Goal: Use online tool/utility

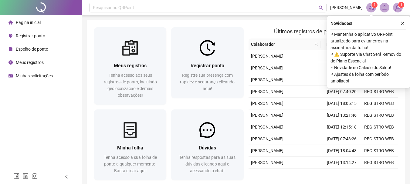
click at [68, 35] on li "Registrar ponto" at bounding box center [40, 36] width 79 height 12
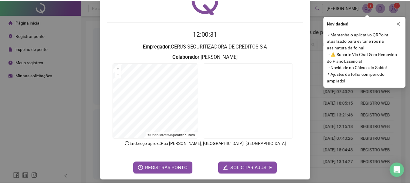
scroll to position [39, 0]
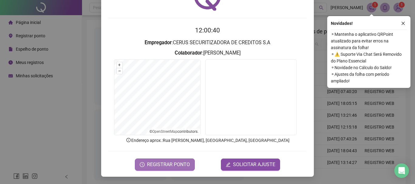
click at [170, 161] on button "REGISTRAR PONTO" at bounding box center [165, 165] width 60 height 12
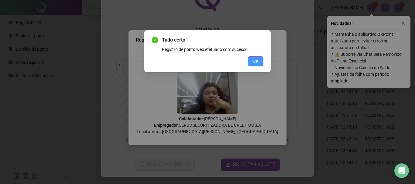
click at [248, 60] on div "OK" at bounding box center [207, 61] width 112 height 10
click at [255, 56] on button "OK" at bounding box center [255, 61] width 15 height 10
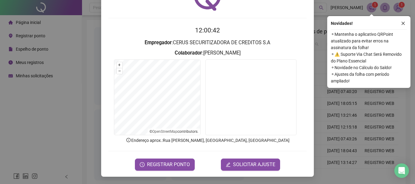
drag, startPoint x: 363, startPoint y: 106, endPoint x: 374, endPoint y: 116, distance: 15.2
click at [363, 108] on div "Registro de ponto web 12:00:42 Empregador : CERUS SECURITIZADORA DE CREDITOS S.…" at bounding box center [207, 92] width 415 height 184
